Goal: Information Seeking & Learning: Understand process/instructions

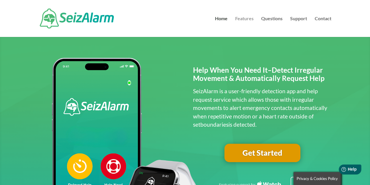
click at [243, 19] on link "Features" at bounding box center [244, 26] width 18 height 20
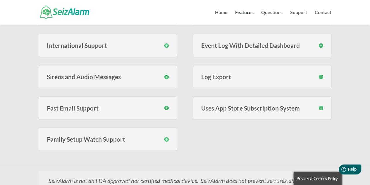
scroll to position [271, 0]
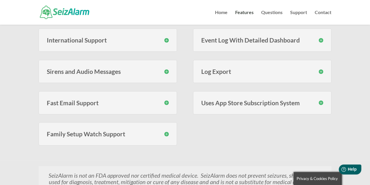
click at [267, 99] on h3 "Uses App Store Subscription System" at bounding box center [262, 102] width 122 height 6
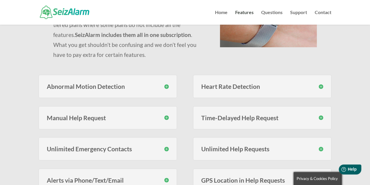
scroll to position [0, 0]
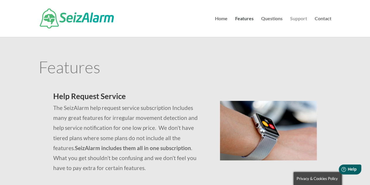
click at [293, 21] on link "Support" at bounding box center [298, 26] width 17 height 20
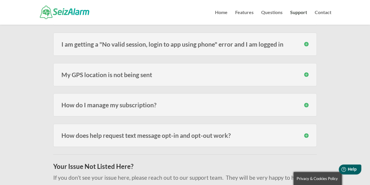
scroll to position [261, 0]
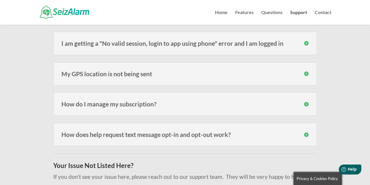
click at [122, 103] on h3 "How do I manage my subscription?" at bounding box center [184, 104] width 247 height 6
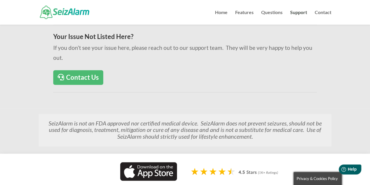
scroll to position [420, 0]
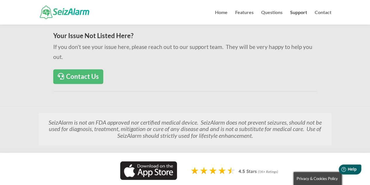
click at [153, 161] on img at bounding box center [148, 170] width 57 height 18
